Goal: Transaction & Acquisition: Obtain resource

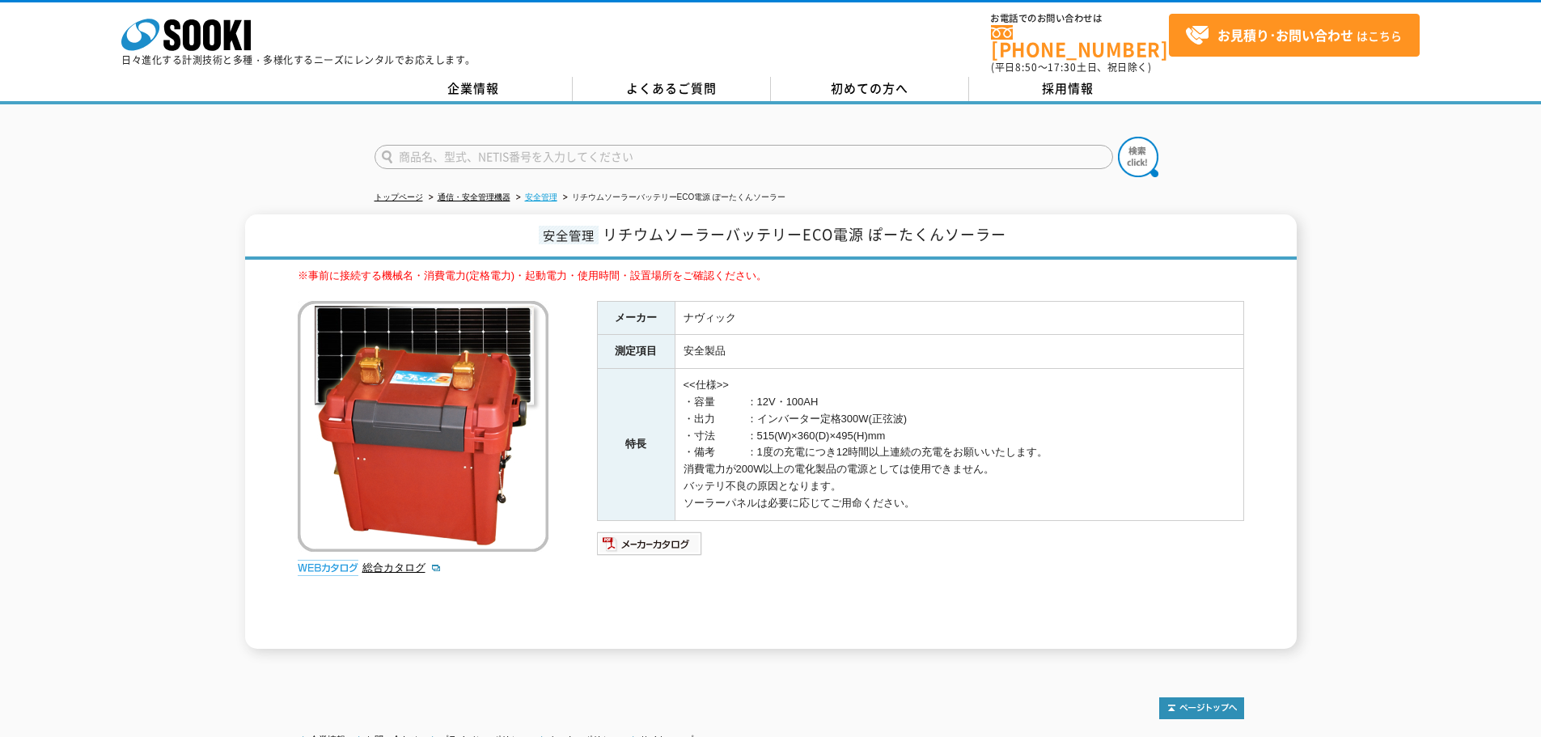
click at [538, 193] on link "安全管理" at bounding box center [541, 197] width 32 height 9
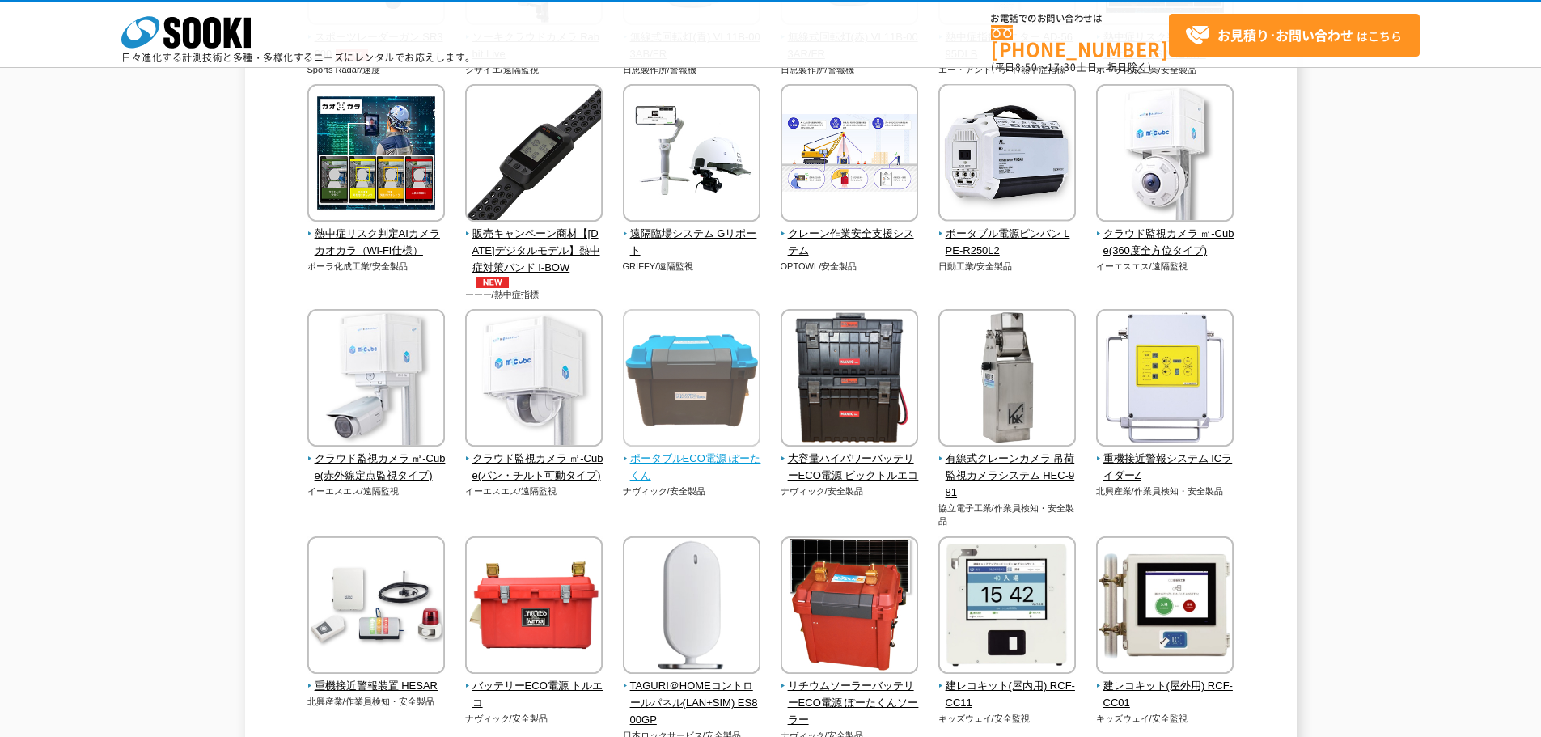
scroll to position [405, 0]
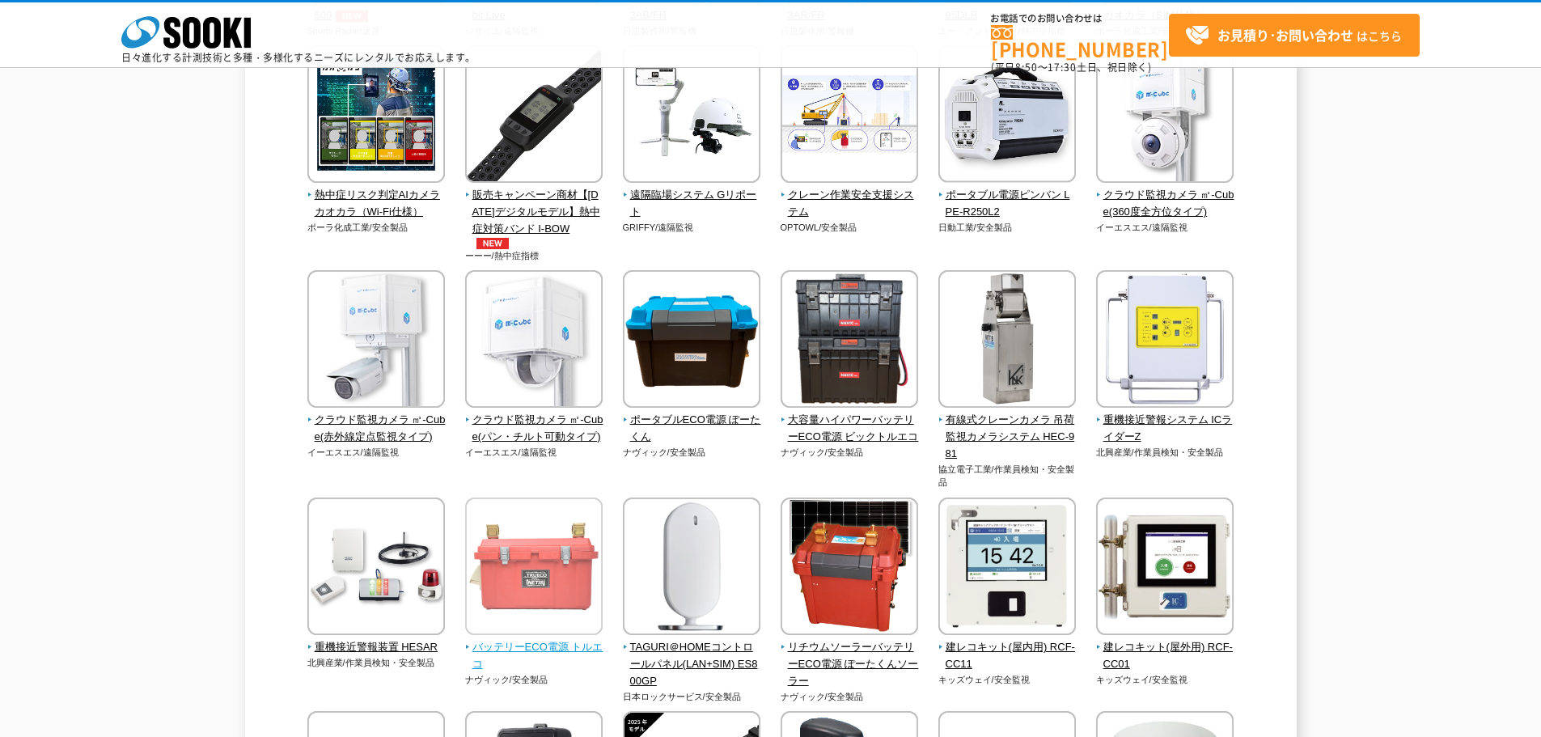
click at [572, 600] on img at bounding box center [534, 569] width 138 height 142
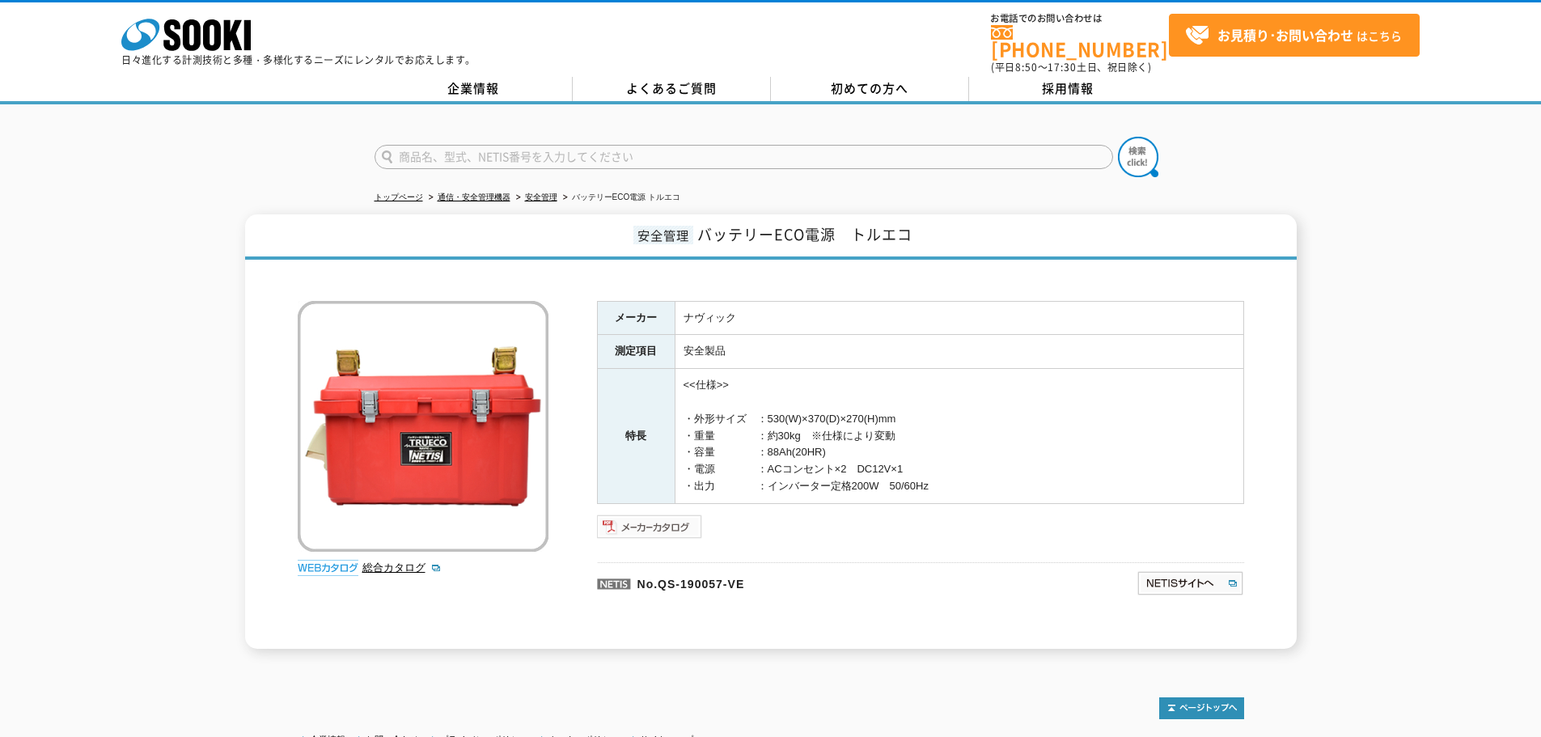
click at [659, 515] on img at bounding box center [650, 527] width 106 height 26
